Goal: Navigation & Orientation: Find specific page/section

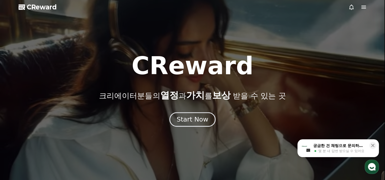
click at [190, 120] on div "Start Now" at bounding box center [192, 119] width 32 height 9
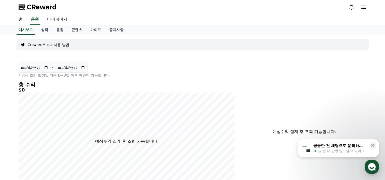
click at [56, 20] on link "마이페이지" at bounding box center [57, 19] width 28 height 11
select select "**********"
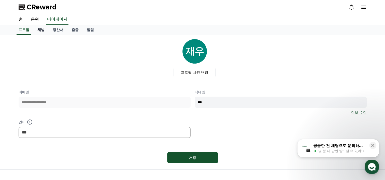
click at [41, 28] on link "채널" at bounding box center [40, 30] width 15 height 10
